Goal: Task Accomplishment & Management: Complete application form

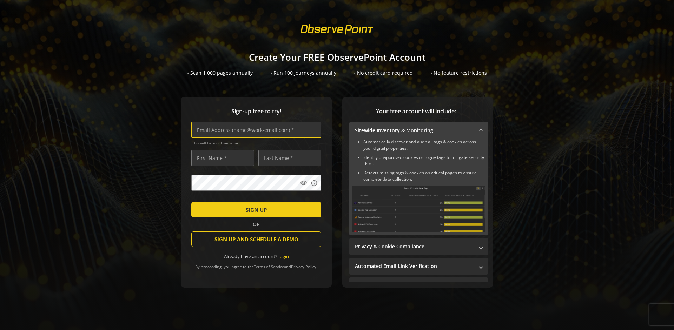
click at [254, 130] on input "text" at bounding box center [256, 130] width 130 height 16
type input "[EMAIL_ADDRESS][DOMAIN_NAME]"
click at [221, 158] on input "text" at bounding box center [222, 158] width 63 height 16
type input "Test"
click at [288, 158] on input "text" at bounding box center [289, 158] width 63 height 16
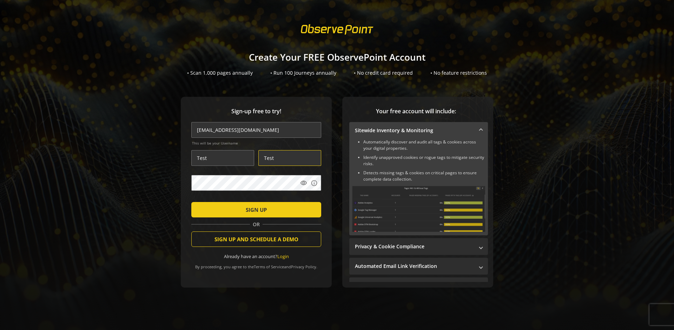
type input "Test"
click at [254, 210] on span "SIGN UP" at bounding box center [256, 210] width 21 height 13
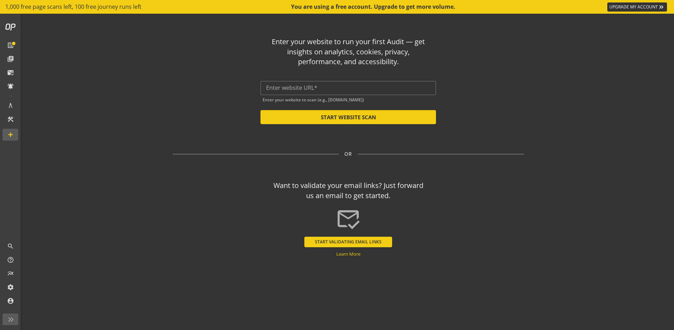
click at [348, 242] on button "START VALIDATING EMAIL LINKS" at bounding box center [348, 242] width 88 height 11
